Goal: Information Seeking & Learning: Learn about a topic

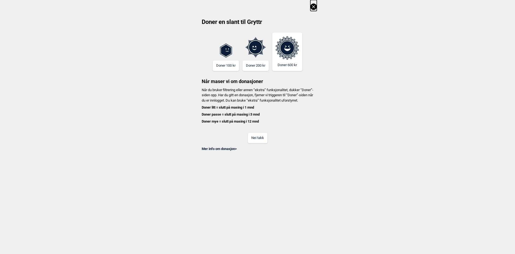
click at [253, 141] on button "Nei takk" at bounding box center [258, 138] width 20 height 10
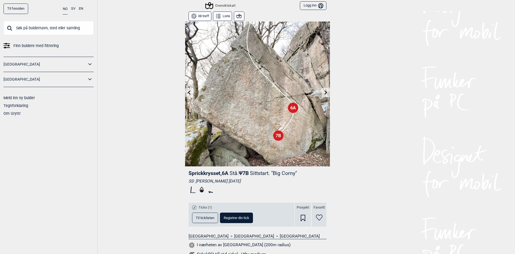
click at [75, 10] on div "NO SV EN" at bounding box center [73, 8] width 20 height 10
click at [73, 9] on button "SV" at bounding box center [73, 8] width 4 height 10
click at [19, 7] on link "Till toppsidan" at bounding box center [17, 8] width 28 height 10
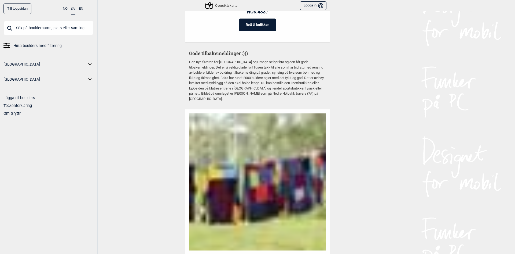
scroll to position [1127, 0]
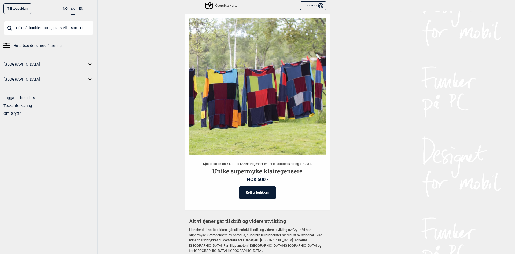
click at [34, 31] on input "text" at bounding box center [48, 28] width 90 height 14
click at [83, 81] on link "[GEOGRAPHIC_DATA]" at bounding box center [44, 79] width 83 height 8
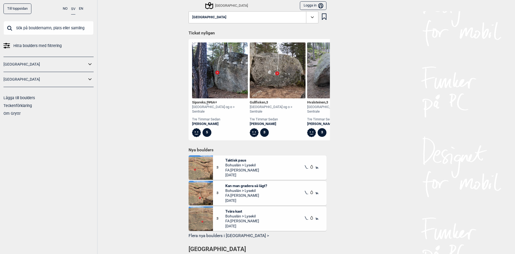
click at [90, 82] on icon at bounding box center [90, 79] width 7 height 8
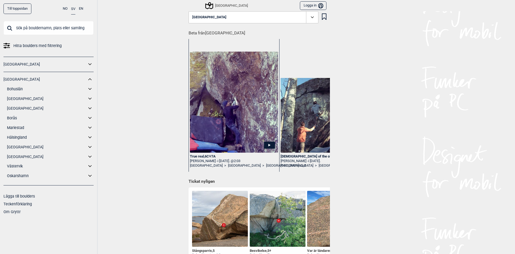
click at [89, 110] on icon at bounding box center [90, 108] width 7 height 8
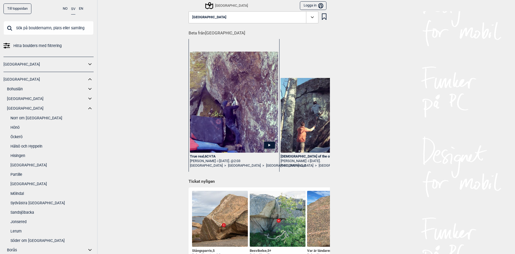
click at [18, 109] on link "[GEOGRAPHIC_DATA]" at bounding box center [47, 108] width 80 height 8
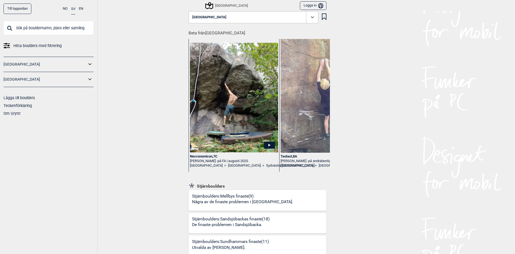
click at [310, 19] on icon at bounding box center [312, 17] width 6 height 6
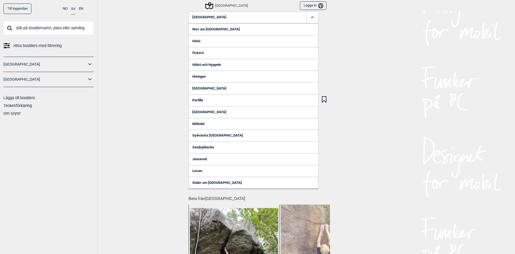
click at [310, 19] on icon at bounding box center [312, 17] width 6 height 6
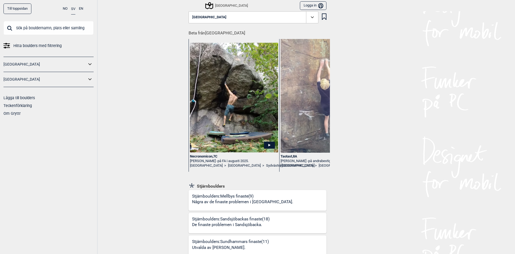
scroll to position [107, 0]
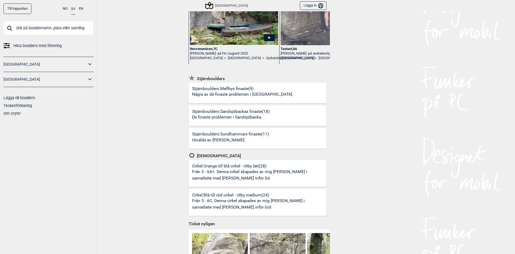
click at [226, 94] on p "Några av de finaste problemen i [GEOGRAPHIC_DATA]." at bounding box center [242, 94] width 101 height 6
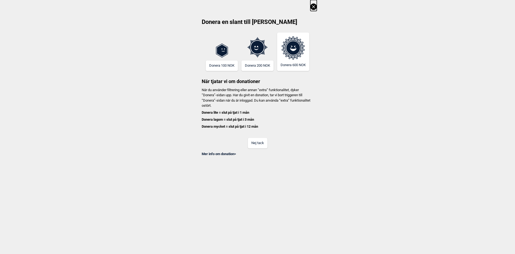
click at [257, 143] on button "Nej tack" at bounding box center [258, 143] width 20 height 10
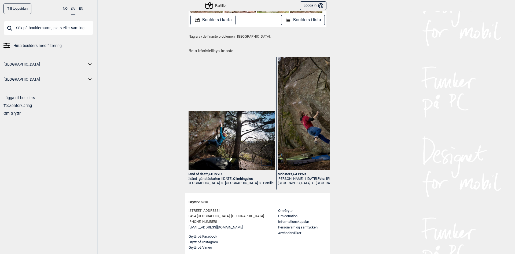
scroll to position [0, 260]
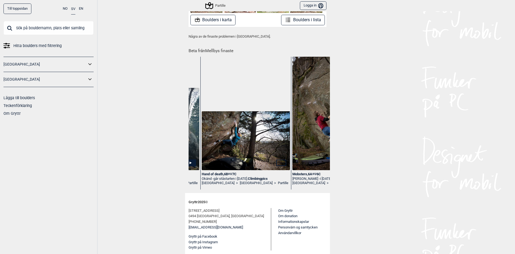
click at [221, 173] on div "Hand of death , 6B+ Ψ 7C" at bounding box center [246, 174] width 88 height 5
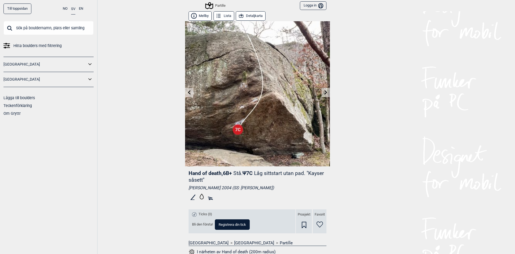
click at [326, 94] on link at bounding box center [326, 92] width 8 height 9
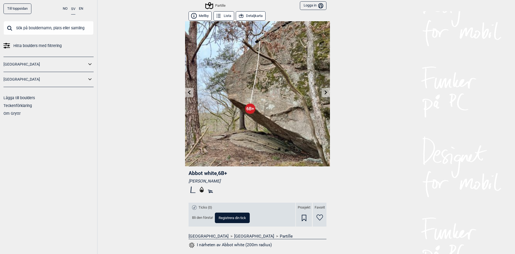
click at [187, 90] on icon at bounding box center [189, 92] width 4 height 4
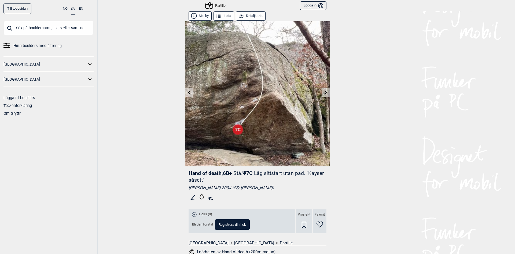
click at [325, 91] on icon at bounding box center [326, 92] width 4 height 4
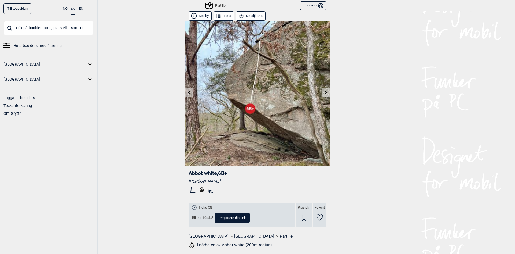
click at [189, 93] on icon at bounding box center [189, 92] width 4 height 4
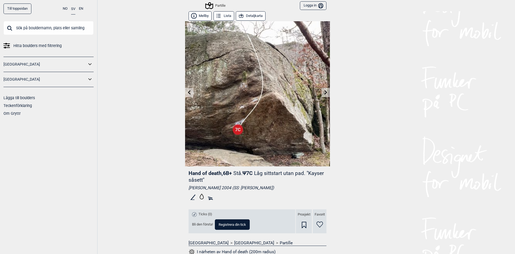
click at [188, 94] on icon at bounding box center [189, 92] width 3 height 4
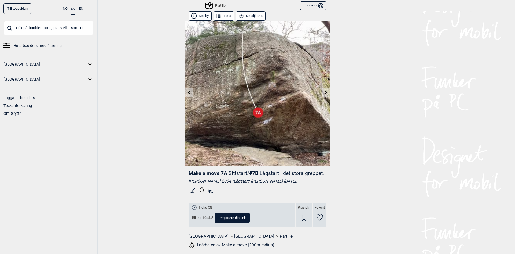
click at [190, 93] on link at bounding box center [189, 92] width 8 height 9
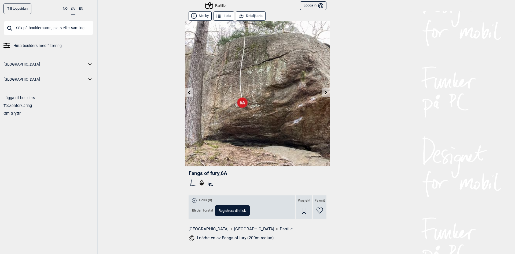
click at [189, 92] on icon at bounding box center [189, 92] width 4 height 4
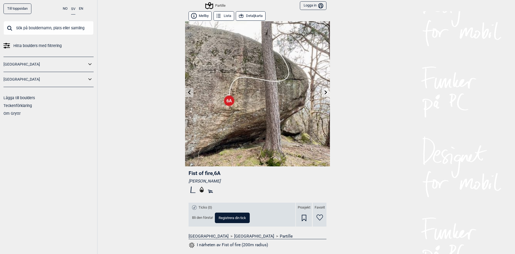
click at [189, 92] on icon at bounding box center [189, 92] width 4 height 4
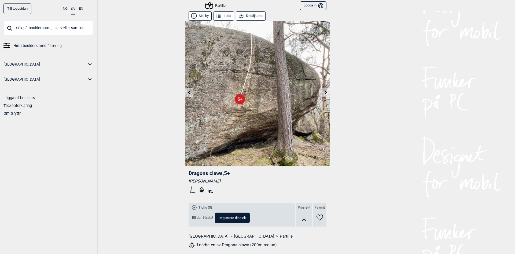
click at [188, 91] on icon at bounding box center [189, 92] width 3 height 4
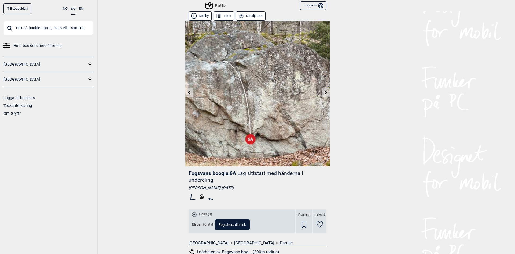
click at [185, 95] on link at bounding box center [189, 92] width 8 height 9
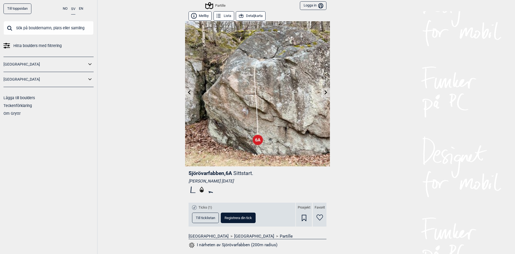
click at [188, 93] on icon at bounding box center [189, 92] width 3 height 4
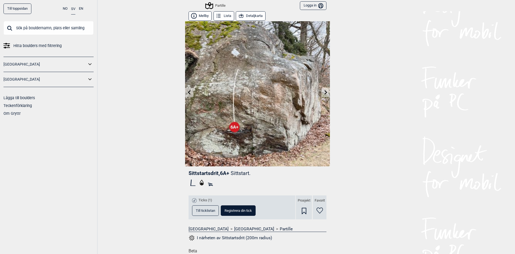
click at [190, 92] on link at bounding box center [189, 92] width 8 height 9
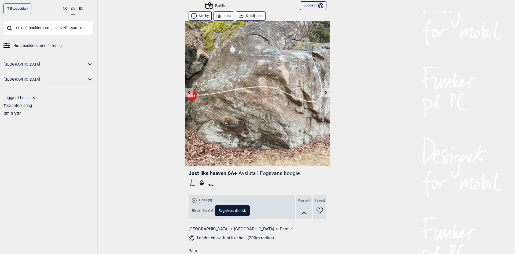
click at [185, 94] on link at bounding box center [189, 92] width 8 height 9
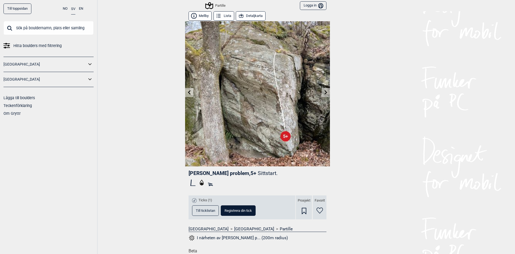
click at [188, 94] on icon at bounding box center [189, 92] width 3 height 4
click at [188, 93] on icon at bounding box center [189, 92] width 4 height 4
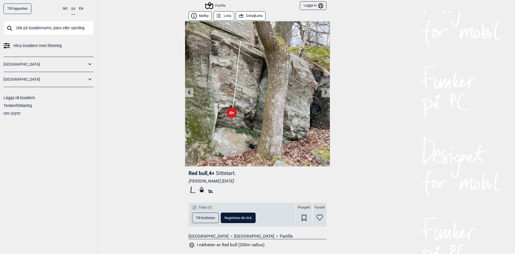
click at [188, 93] on icon at bounding box center [189, 92] width 4 height 4
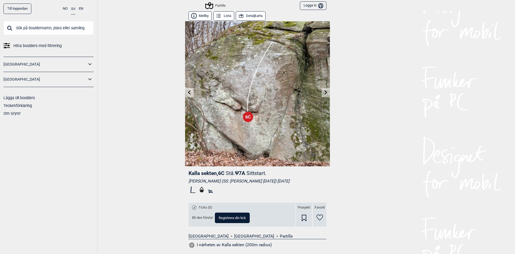
click at [188, 93] on icon at bounding box center [189, 92] width 4 height 4
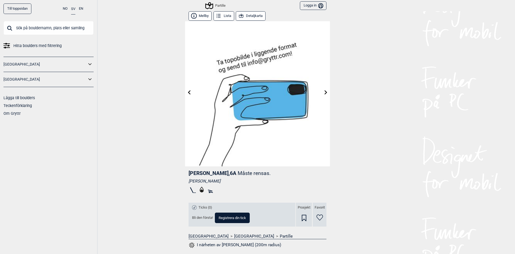
click at [188, 93] on icon at bounding box center [189, 92] width 4 height 4
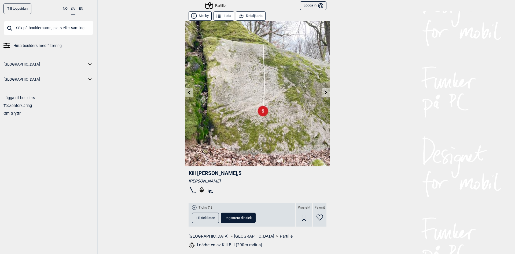
click at [188, 93] on icon at bounding box center [189, 92] width 4 height 4
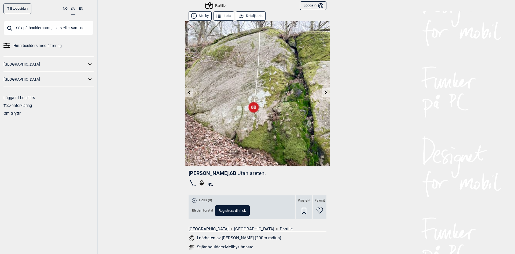
click at [322, 92] on link at bounding box center [326, 92] width 8 height 9
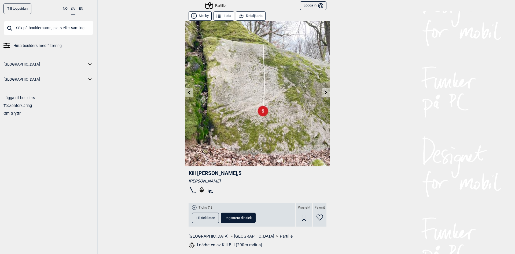
click at [322, 92] on link at bounding box center [326, 92] width 8 height 9
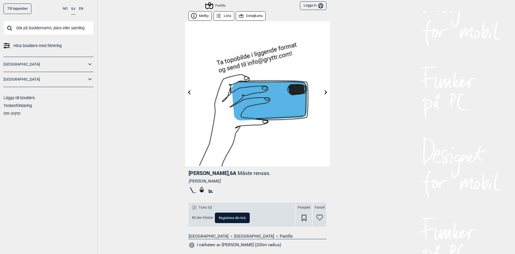
click at [322, 92] on link at bounding box center [326, 92] width 8 height 9
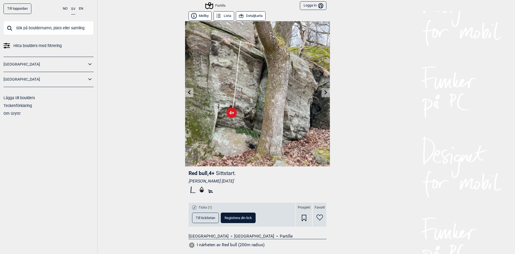
click at [322, 92] on link at bounding box center [326, 92] width 8 height 9
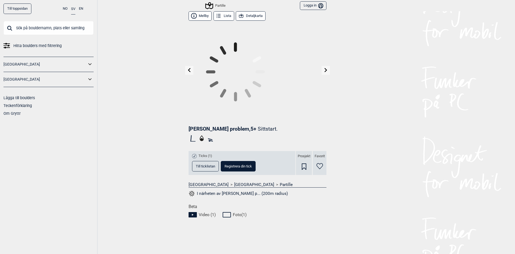
click at [322, 75] on link at bounding box center [326, 70] width 8 height 9
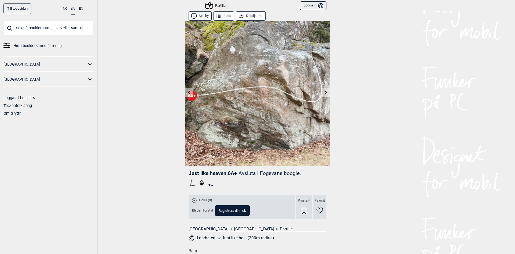
click at [322, 92] on link at bounding box center [326, 92] width 8 height 9
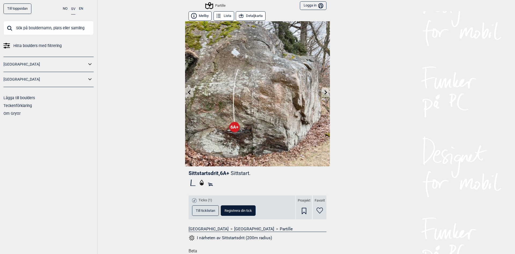
click at [322, 92] on link at bounding box center [326, 92] width 8 height 9
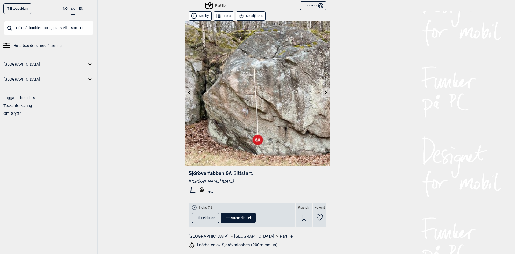
click at [322, 92] on link at bounding box center [326, 92] width 8 height 9
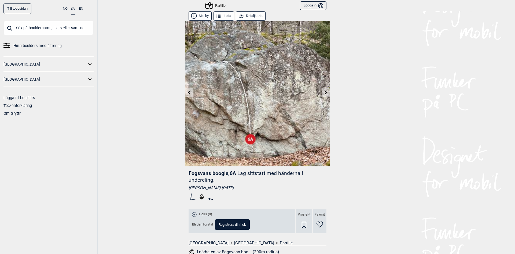
click at [322, 92] on link at bounding box center [326, 92] width 8 height 9
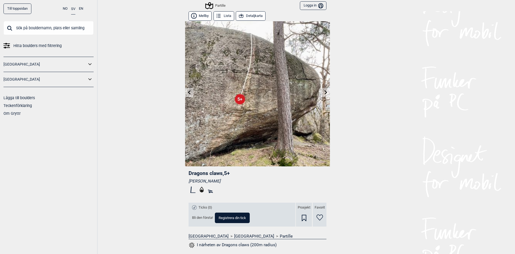
click at [322, 92] on link at bounding box center [326, 92] width 8 height 9
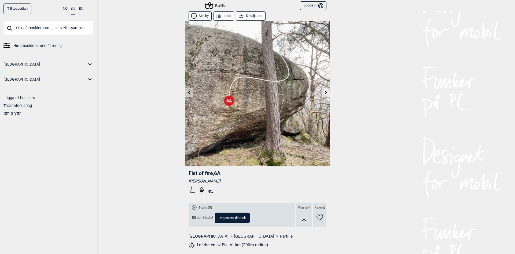
click at [322, 92] on link at bounding box center [326, 92] width 8 height 9
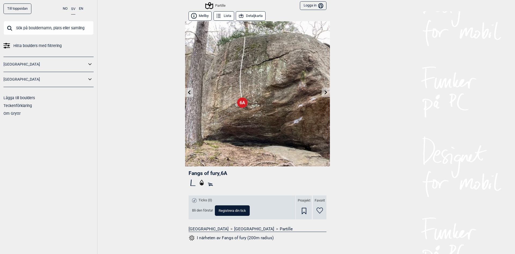
click at [322, 92] on link at bounding box center [326, 92] width 8 height 9
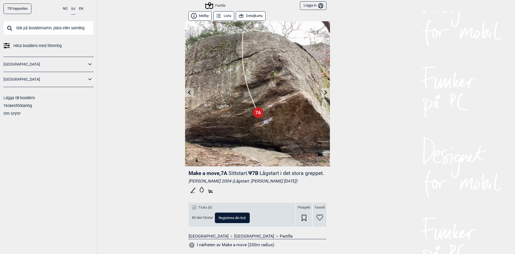
click at [324, 92] on icon at bounding box center [326, 92] width 4 height 4
